Goal: Entertainment & Leisure: Consume media (video, audio)

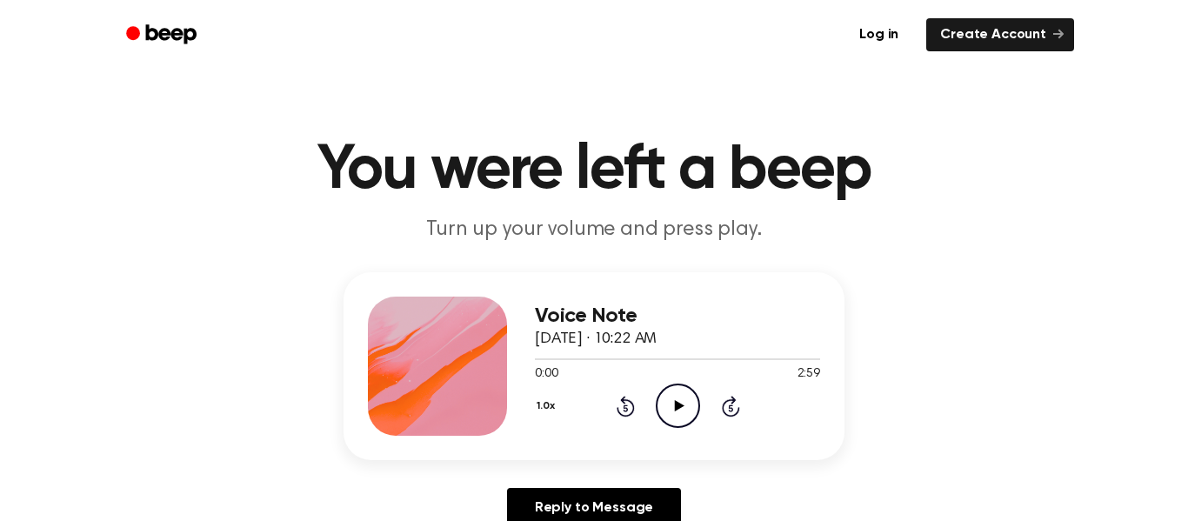
click at [678, 397] on icon "Play Audio" at bounding box center [678, 405] width 44 height 44
click at [680, 390] on icon "Pause Audio" at bounding box center [678, 405] width 44 height 44
drag, startPoint x: 538, startPoint y: 358, endPoint x: 516, endPoint y: 356, distance: 22.8
click at [516, 356] on div "Voice Note [DATE] · 10:22 AM 0:06 2:59 Your browser does not support the [objec…" at bounding box center [593, 366] width 501 height 188
click at [679, 410] on icon "Play Audio" at bounding box center [678, 405] width 44 height 44
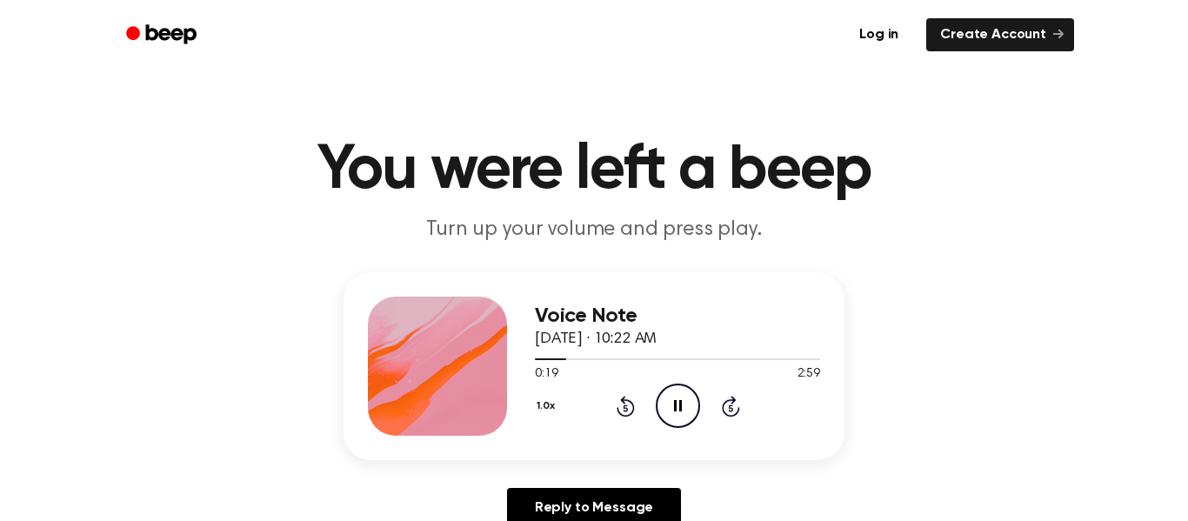
click at [680, 416] on icon "Pause Audio" at bounding box center [678, 405] width 44 height 44
click at [680, 416] on icon "Play Audio" at bounding box center [678, 405] width 44 height 44
click at [690, 400] on icon "Pause Audio" at bounding box center [678, 405] width 44 height 44
click at [681, 398] on icon "Play Audio" at bounding box center [678, 405] width 44 height 44
click at [681, 398] on icon "Pause Audio" at bounding box center [678, 405] width 44 height 44
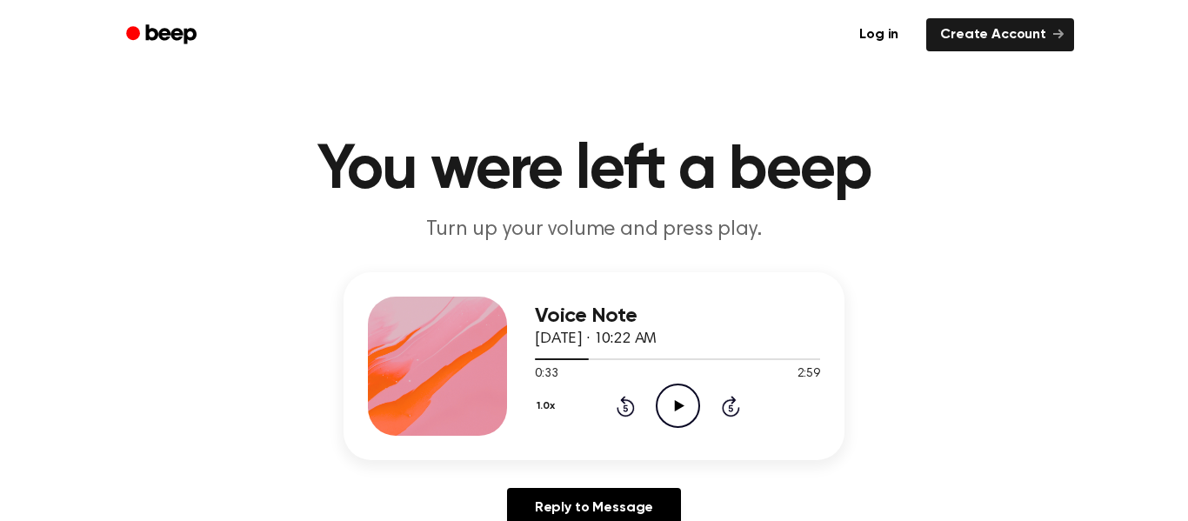
click at [676, 399] on icon "Play Audio" at bounding box center [678, 405] width 44 height 44
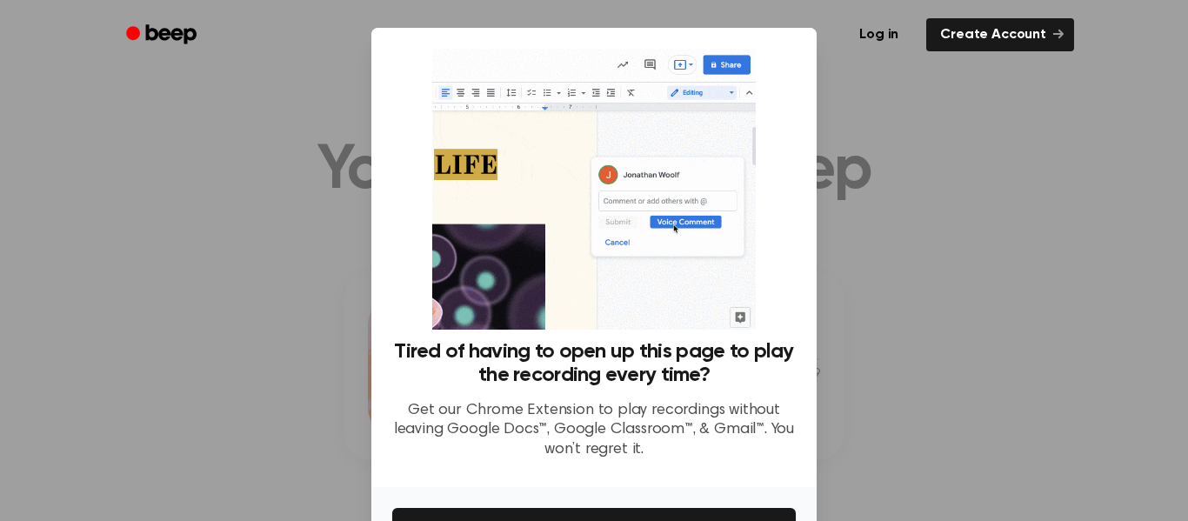
click at [667, 217] on img at bounding box center [593, 189] width 323 height 281
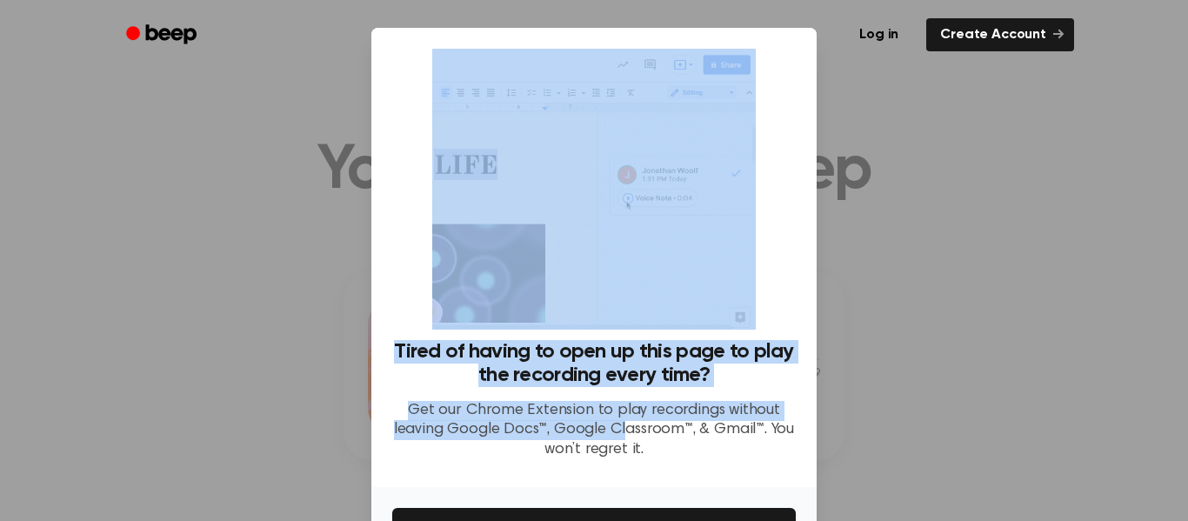
drag, startPoint x: 627, startPoint y: 435, endPoint x: 911, endPoint y: 352, distance: 296.1
click at [911, 352] on div "​ Tired of having to open up this page to play the recording every time? Get ou…" at bounding box center [594, 316] width 1188 height 633
